Goal: Communication & Community: Answer question/provide support

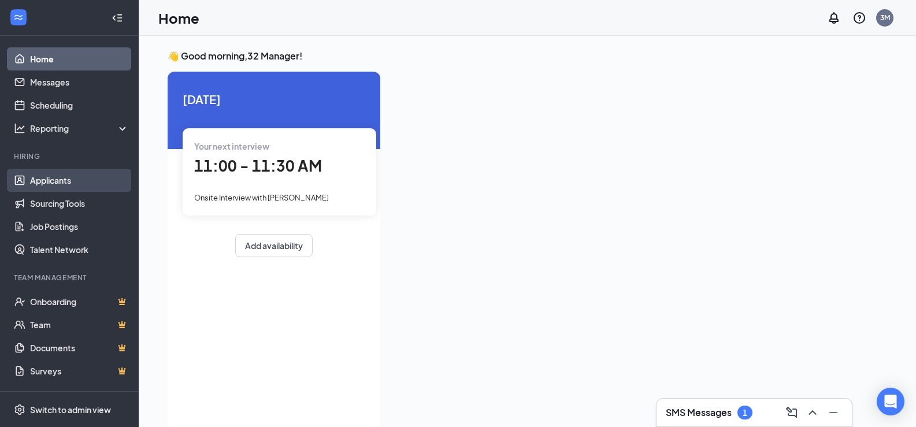
click at [56, 182] on link "Applicants" at bounding box center [79, 180] width 99 height 23
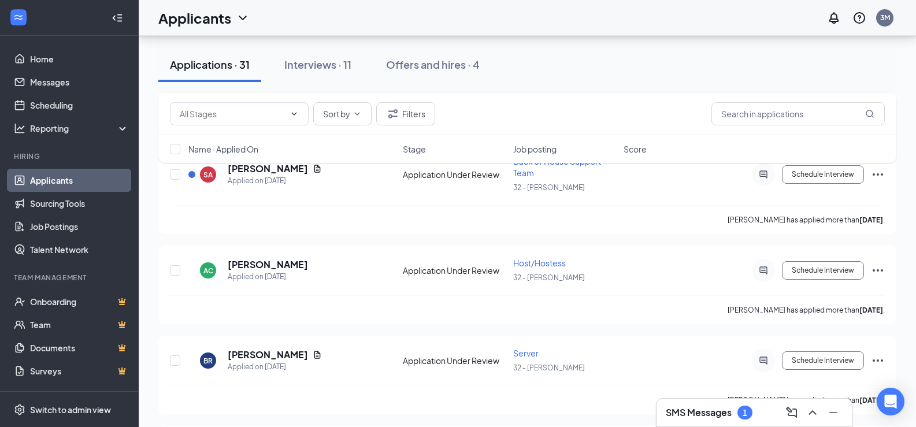
scroll to position [1213, 0]
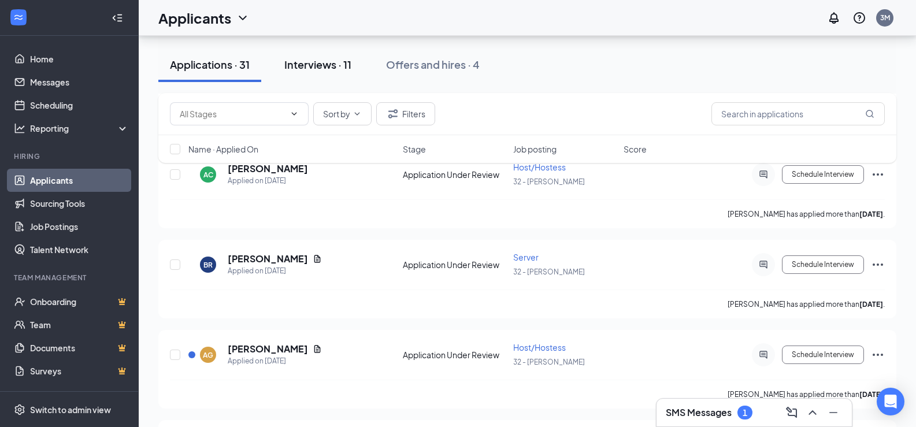
click at [340, 65] on div "Interviews · 11" at bounding box center [317, 64] width 67 height 14
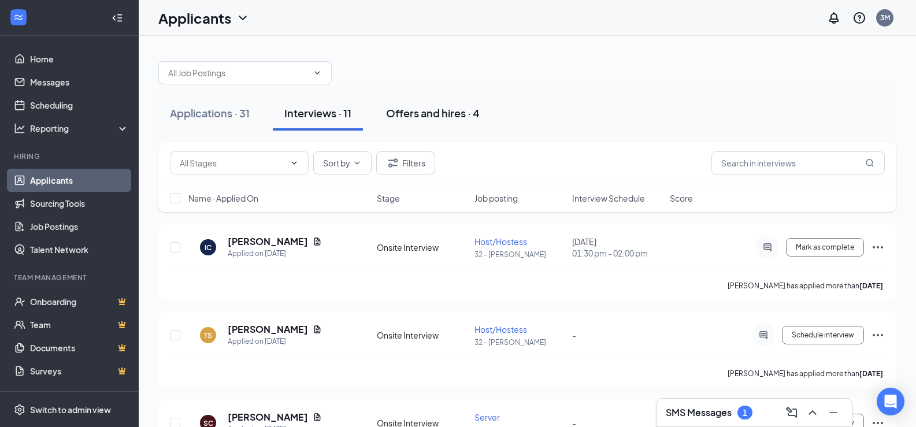
click at [417, 109] on div "Offers and hires · 4" at bounding box center [433, 113] width 94 height 14
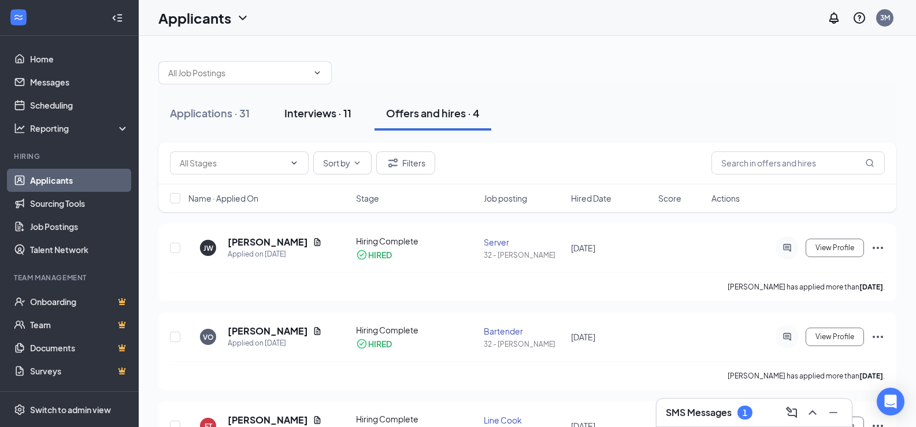
click at [344, 113] on div "Interviews · 11" at bounding box center [317, 113] width 67 height 14
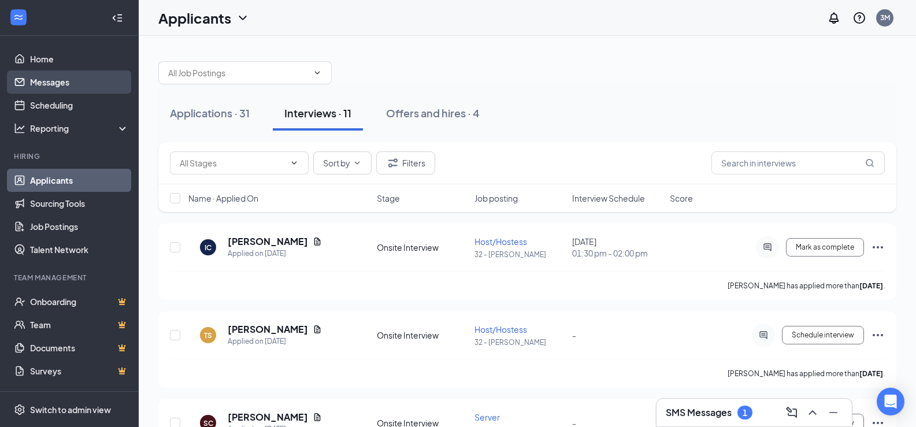
click at [46, 80] on link "Messages" at bounding box center [79, 81] width 99 height 23
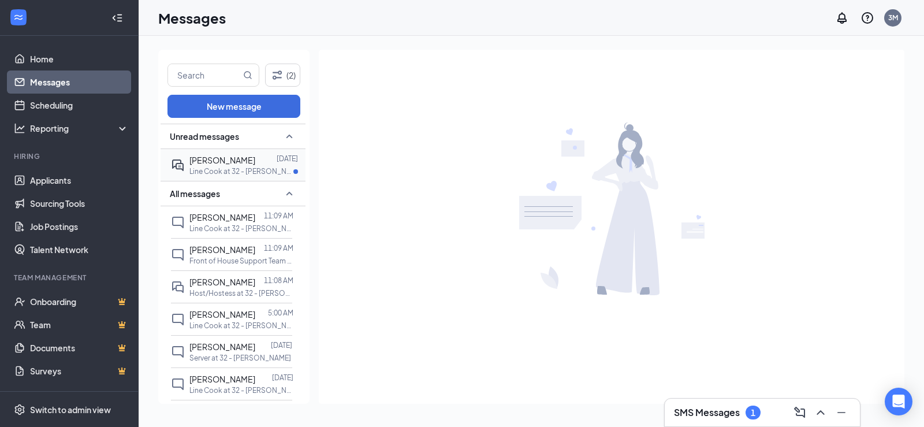
click at [209, 165] on div "[PERSON_NAME]" at bounding box center [223, 160] width 66 height 13
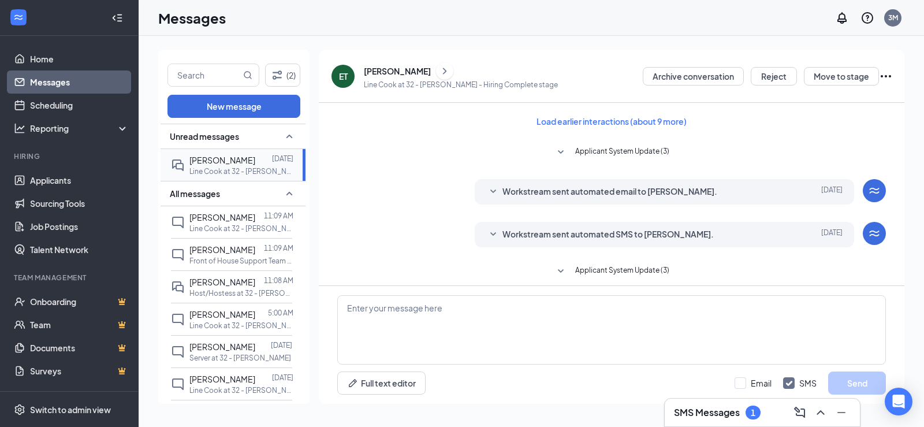
scroll to position [112, 0]
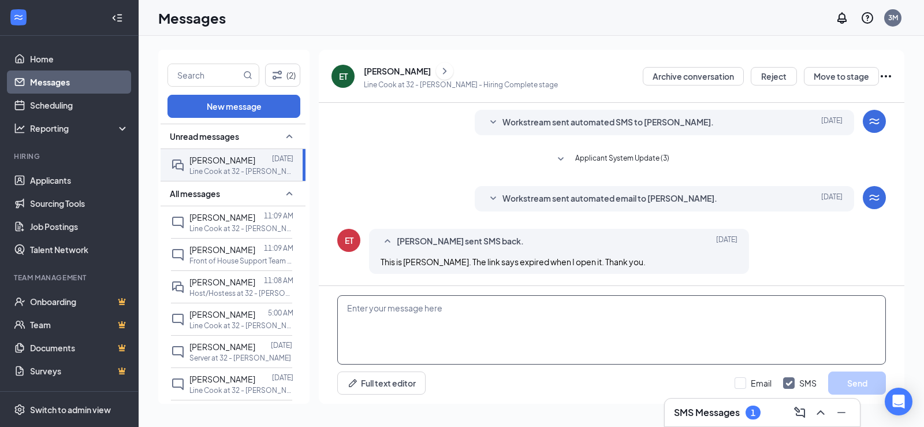
click at [379, 349] on textarea at bounding box center [611, 329] width 549 height 69
type textarea "Did you get the link this morning from RMH"
click at [845, 384] on button "Send" at bounding box center [858, 383] width 58 height 23
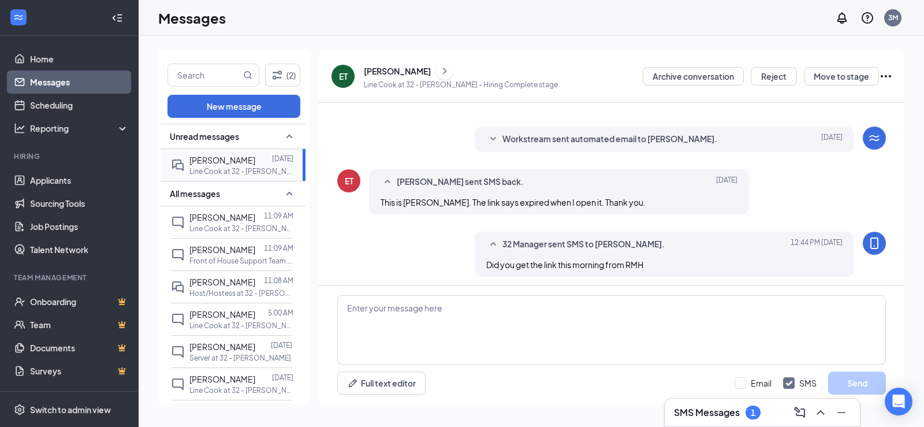
scroll to position [174, 0]
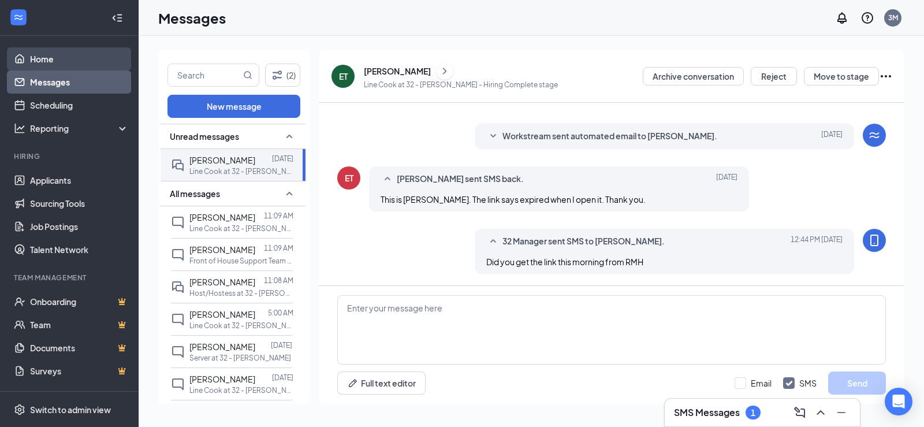
click at [49, 57] on link "Home" at bounding box center [79, 58] width 99 height 23
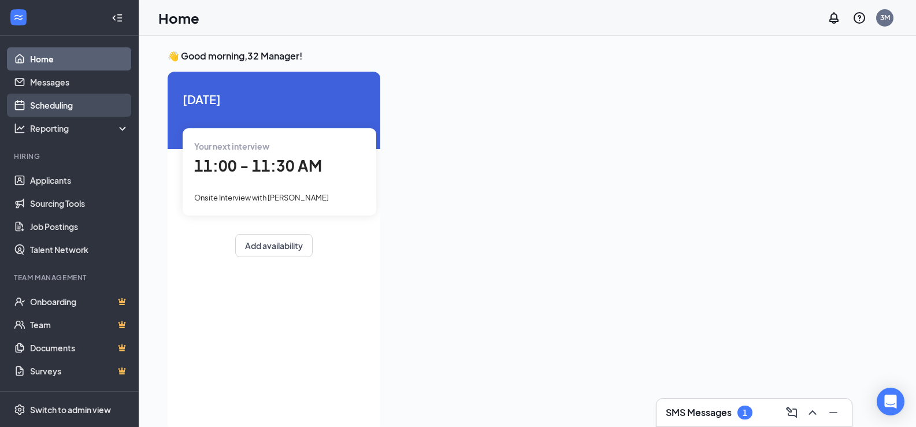
click at [52, 99] on link "Scheduling" at bounding box center [79, 105] width 99 height 23
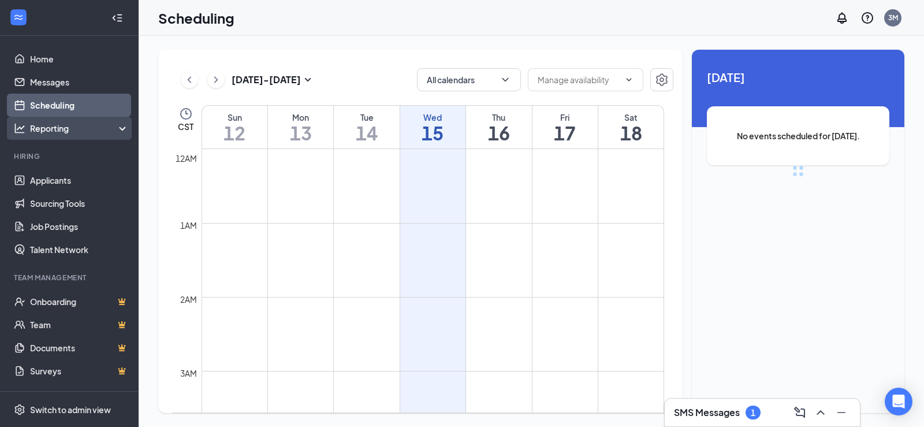
click at [58, 128] on div "Reporting" at bounding box center [79, 128] width 99 height 12
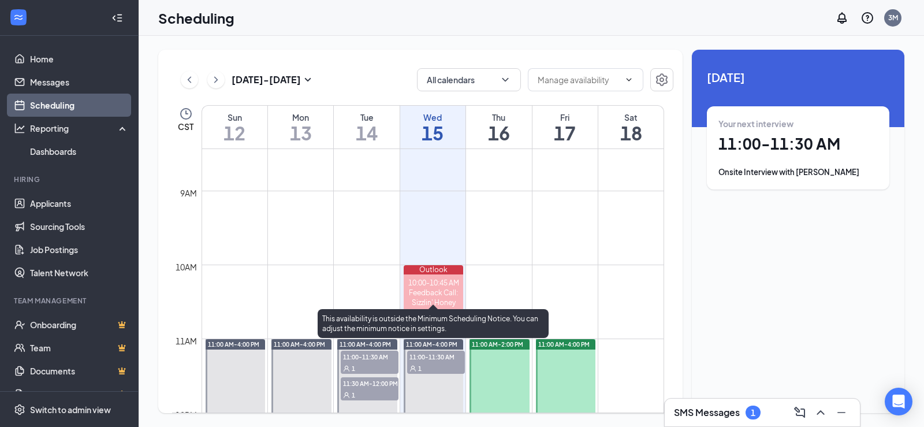
scroll to position [337, 0]
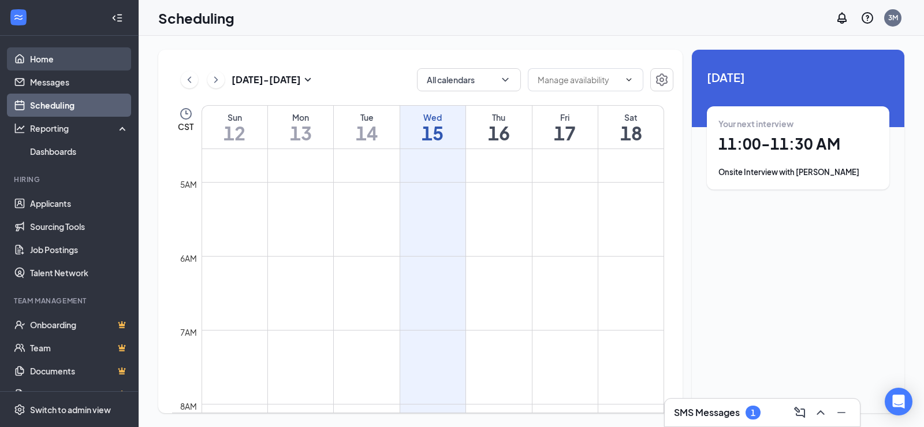
click at [50, 60] on link "Home" at bounding box center [79, 58] width 99 height 23
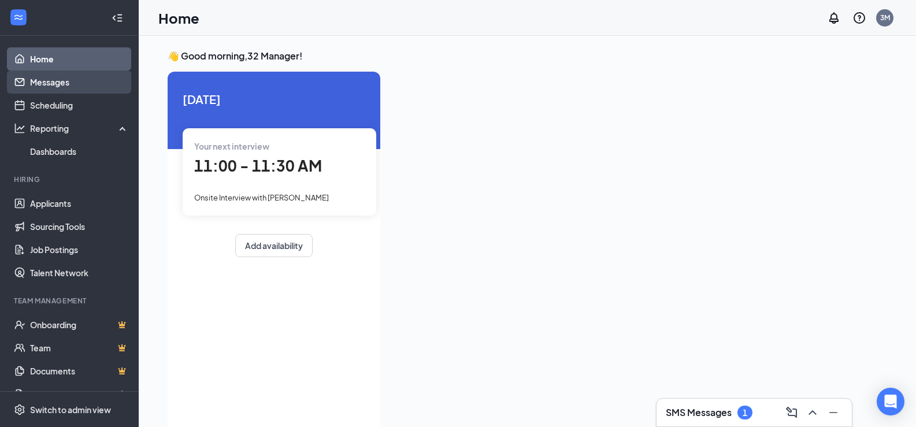
click at [48, 83] on link "Messages" at bounding box center [79, 81] width 99 height 23
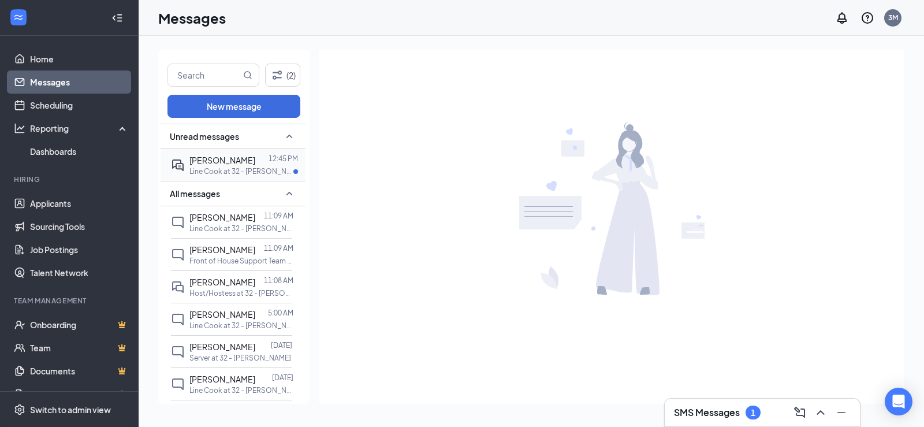
click at [255, 161] on div at bounding box center [261, 160] width 13 height 13
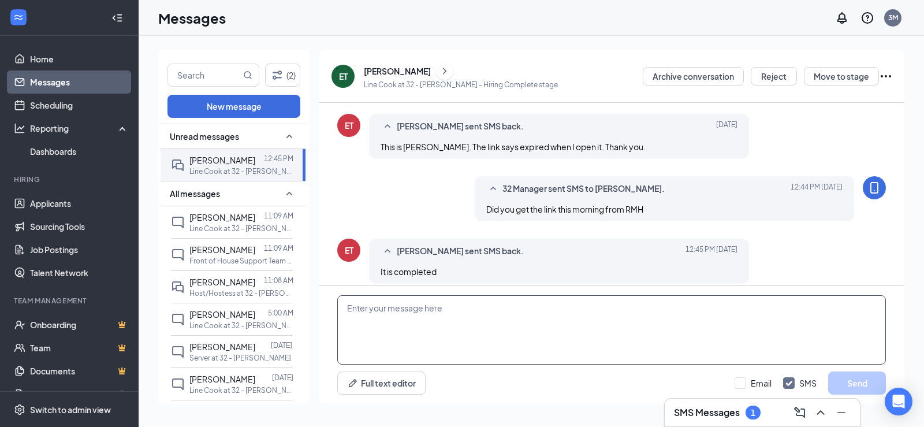
scroll to position [237, 0]
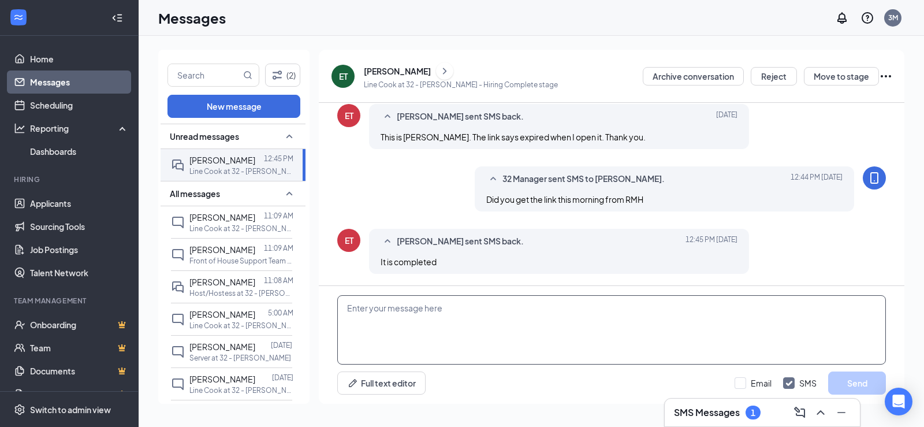
click at [492, 339] on textarea at bounding box center [611, 329] width 549 height 69
type textarea "Thank you"
click at [857, 376] on button "Send" at bounding box center [858, 383] width 58 height 23
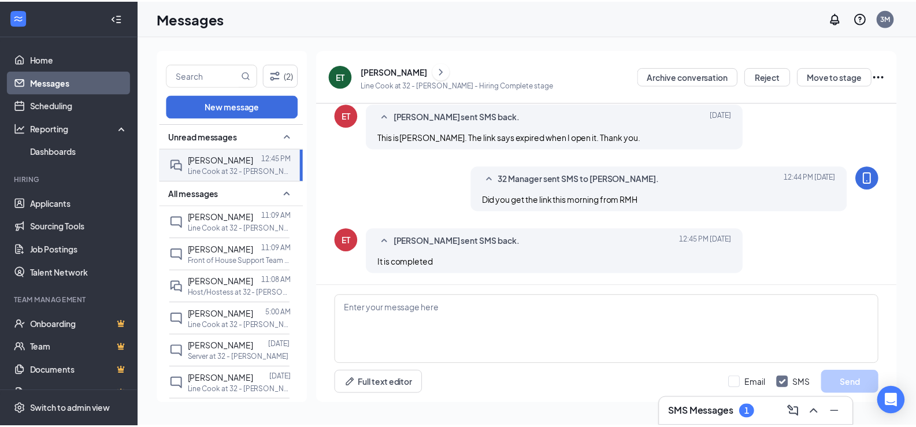
scroll to position [299, 0]
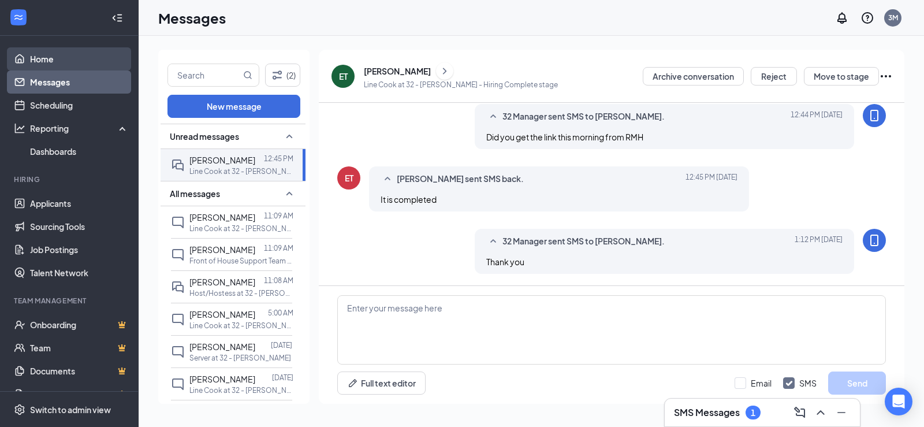
click at [52, 51] on link "Home" at bounding box center [79, 58] width 99 height 23
